Goal: Navigation & Orientation: Find specific page/section

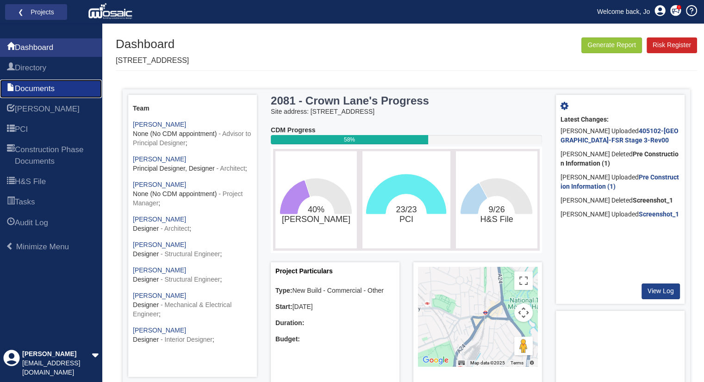
click at [54, 91] on span "Documents" at bounding box center [35, 88] width 40 height 11
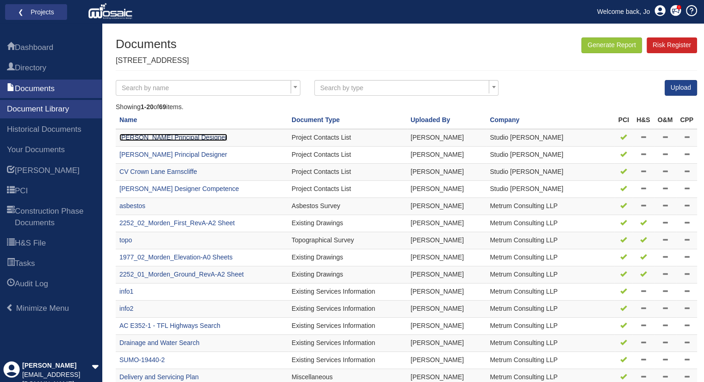
click at [198, 138] on link "John Harding Principal Designer" at bounding box center [173, 137] width 108 height 7
click at [156, 152] on link "Armelle Morgan Principal Designer" at bounding box center [173, 154] width 108 height 7
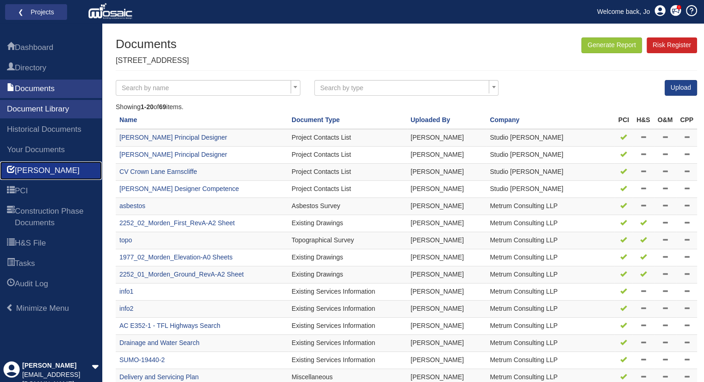
click at [30, 168] on span "[PERSON_NAME]" at bounding box center [47, 170] width 65 height 11
